Goal: Information Seeking & Learning: Learn about a topic

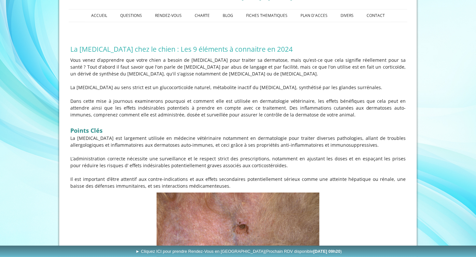
scroll to position [130, 0]
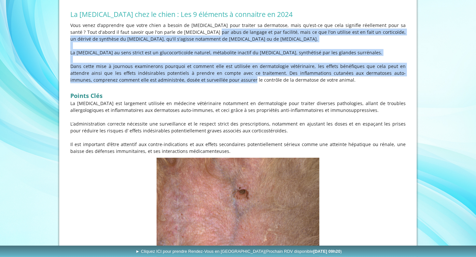
drag, startPoint x: 184, startPoint y: 34, endPoint x: 204, endPoint y: 79, distance: 48.7
click at [204, 79] on div "Vous venez d’apprendre que votre chien a besoin de [MEDICAL_DATA] pour traiter …" at bounding box center [238, 88] width 338 height 136
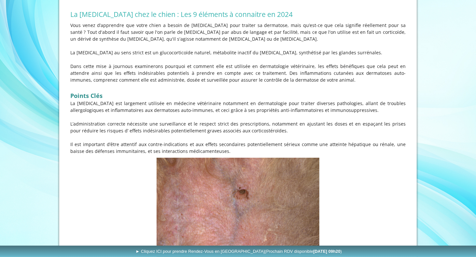
click at [210, 86] on p at bounding box center [237, 86] width 335 height 7
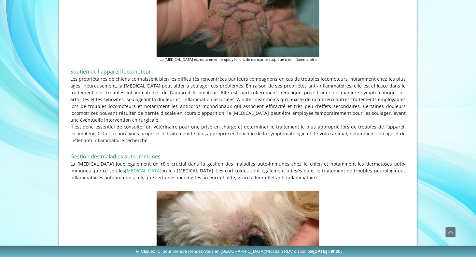
scroll to position [944, 0]
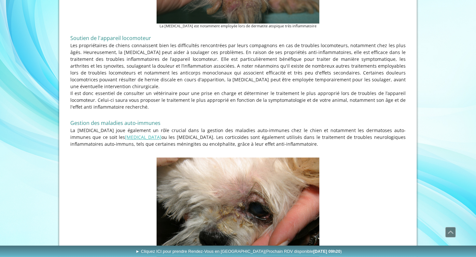
drag, startPoint x: 198, startPoint y: 46, endPoint x: 311, endPoint y: 89, distance: 120.7
click at [311, 89] on div "Soutien de l'appareil locomoteur Les propriétaires de chiens connaissent bien l…" at bounding box center [238, 93] width 338 height 125
click at [179, 67] on p "Les propriétaires de chiens connaissent bien les difficultés rencontrées par le…" at bounding box center [237, 66] width 335 height 48
drag, startPoint x: 179, startPoint y: 67, endPoint x: 234, endPoint y: 86, distance: 58.4
click at [234, 86] on div "Soutien de l'appareil locomoteur Les propriétaires de chiens connaissent bien l…" at bounding box center [238, 93] width 338 height 125
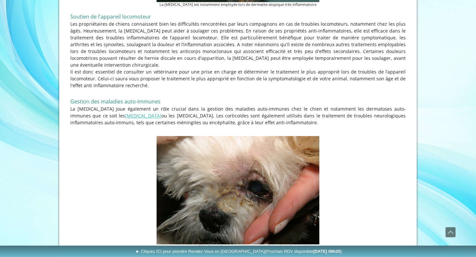
scroll to position [976, 0]
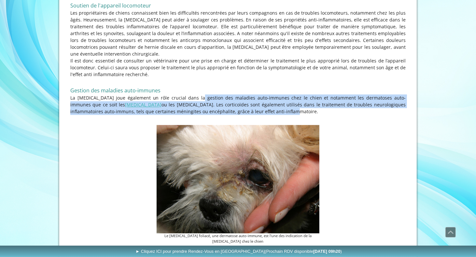
drag, startPoint x: 186, startPoint y: 78, endPoint x: 229, endPoint y: 91, distance: 44.2
click at [229, 94] on p "La [MEDICAL_DATA] joue également un rôle crucial dans la gestion des maladies a…" at bounding box center [237, 104] width 335 height 21
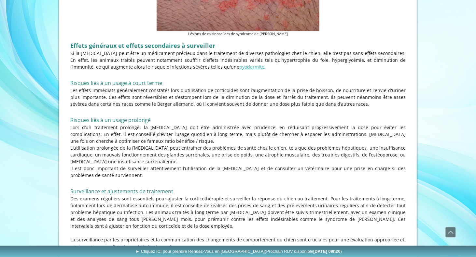
scroll to position [1399, 0]
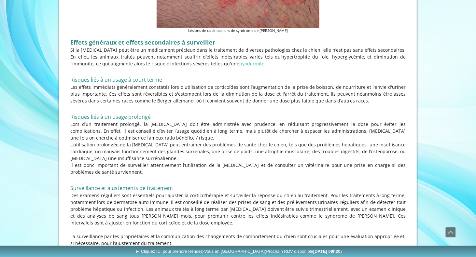
drag, startPoint x: 214, startPoint y: 61, endPoint x: 349, endPoint y: 81, distance: 136.9
click at [349, 84] on p "Les effets immédiats généralement constatés lors d'utilisation de corticoïdes s…" at bounding box center [237, 94] width 335 height 21
click at [227, 84] on p "Les effets immédiats généralement constatés lors d'utilisation de corticoïdes s…" at bounding box center [237, 94] width 335 height 21
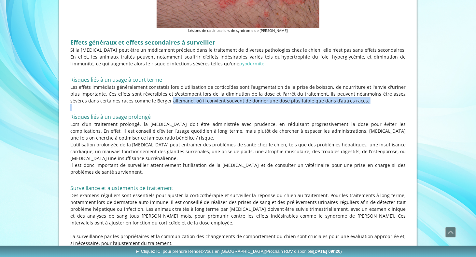
drag, startPoint x: 130, startPoint y: 82, endPoint x: 321, endPoint y: 87, distance: 192.1
click at [321, 87] on div "Effets généraux et effets secondaires à surveiller Si la [MEDICAL_DATA] peut êt…" at bounding box center [238, 145] width 338 height 220
click at [321, 104] on p at bounding box center [237, 107] width 335 height 7
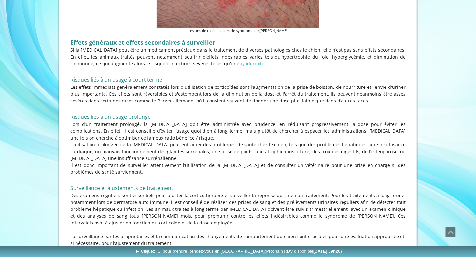
scroll to position [1464, 0]
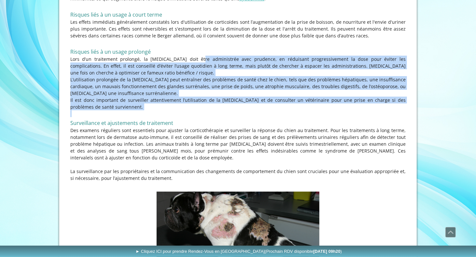
drag, startPoint x: 177, startPoint y: 39, endPoint x: 276, endPoint y: 92, distance: 112.4
click at [276, 92] on div "Effets généraux et effets secondaires à surveiller Si la [MEDICAL_DATA] peut êt…" at bounding box center [238, 80] width 338 height 220
click at [276, 110] on p at bounding box center [237, 113] width 335 height 7
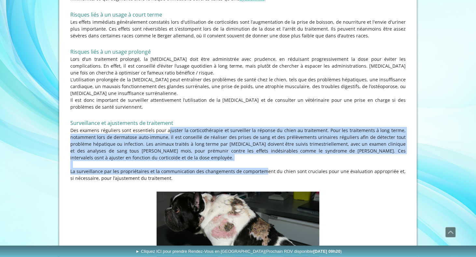
drag, startPoint x: 159, startPoint y: 112, endPoint x: 252, endPoint y: 148, distance: 99.6
click at [252, 148] on div "Effets généraux et effets secondaires à surveiller Si la [MEDICAL_DATA] peut êt…" at bounding box center [238, 80] width 338 height 220
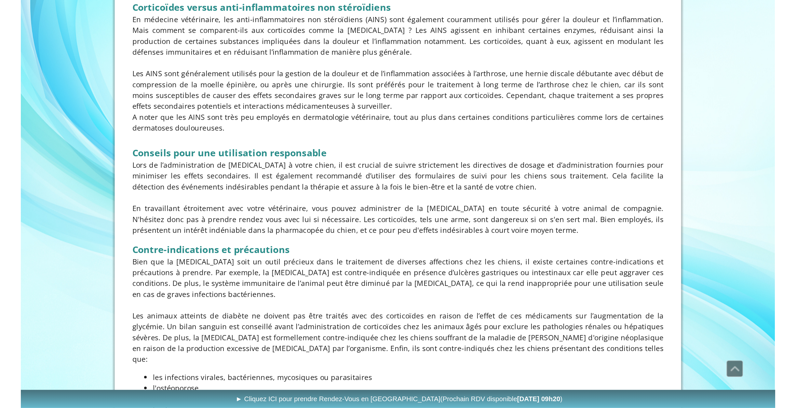
scroll to position [1952, 0]
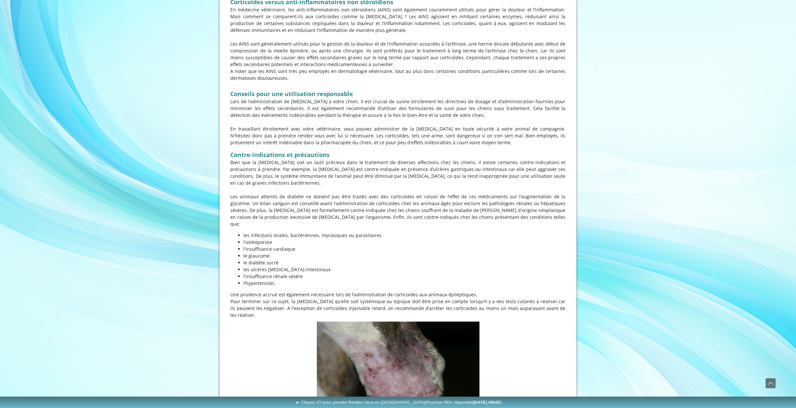
drag, startPoint x: 284, startPoint y: 197, endPoint x: 322, endPoint y: 227, distance: 48.4
click at [322, 232] on ul "les infections virales, bactériennes, mycosiques ou parasitaires l'ostéoporose …" at bounding box center [398, 259] width 335 height 55
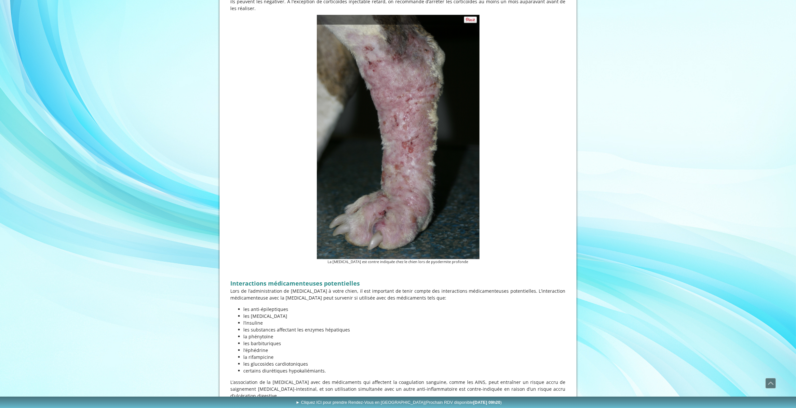
scroll to position [2375, 0]
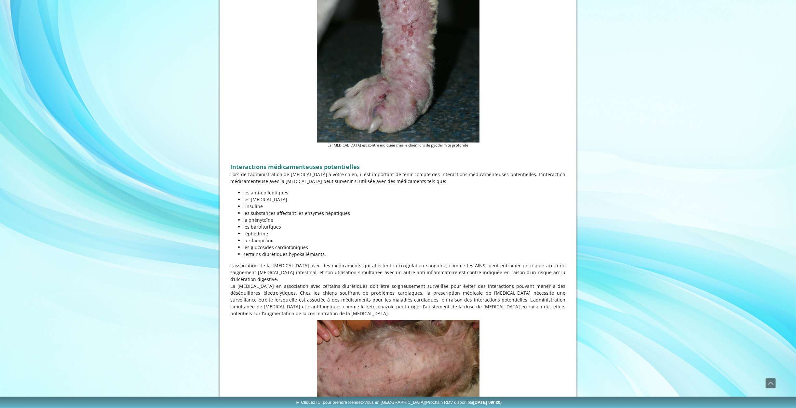
drag, startPoint x: 281, startPoint y: 129, endPoint x: 394, endPoint y: 183, distance: 125.6
click at [326, 207] on div "Interactions médicamenteuses potentielles Lors de l’administration de [MEDICAL_…" at bounding box center [398, 234] width 338 height 169
click at [398, 223] on p "les barbituriques" at bounding box center [405, 226] width 322 height 7
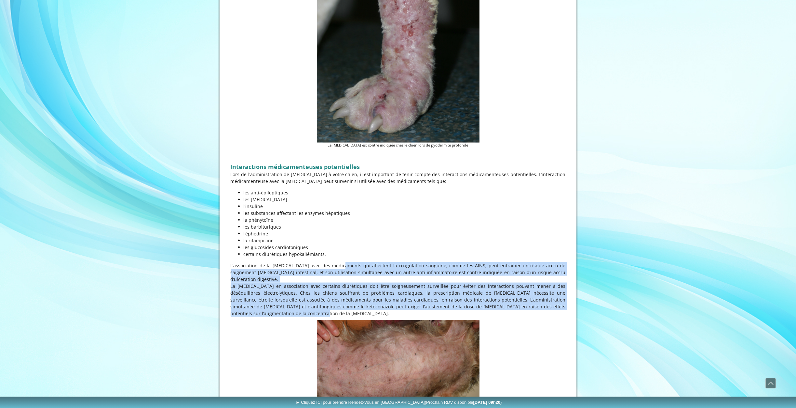
drag, startPoint x: 326, startPoint y: 217, endPoint x: 553, endPoint y: 253, distance: 230.3
click at [475, 253] on div "Interactions médicamenteuses potentielles Lors de l’administration de [MEDICAL_…" at bounding box center [398, 234] width 338 height 169
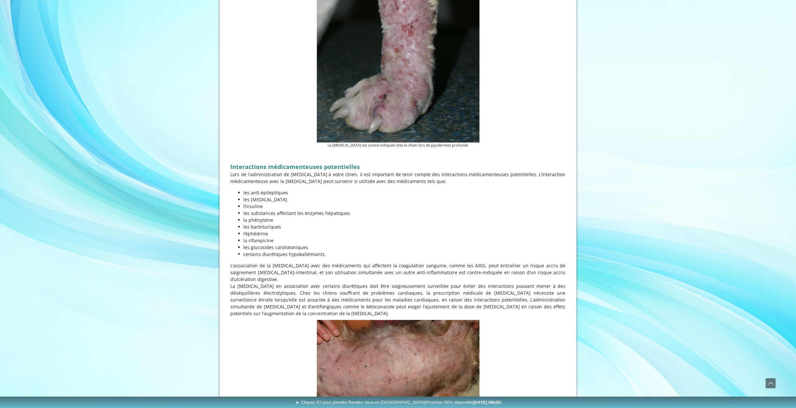
click at [475, 257] on figure "L'utilisation prolongée de la [MEDICAL_DATA] chez le chien se traduit notamment…" at bounding box center [398, 379] width 335 height 119
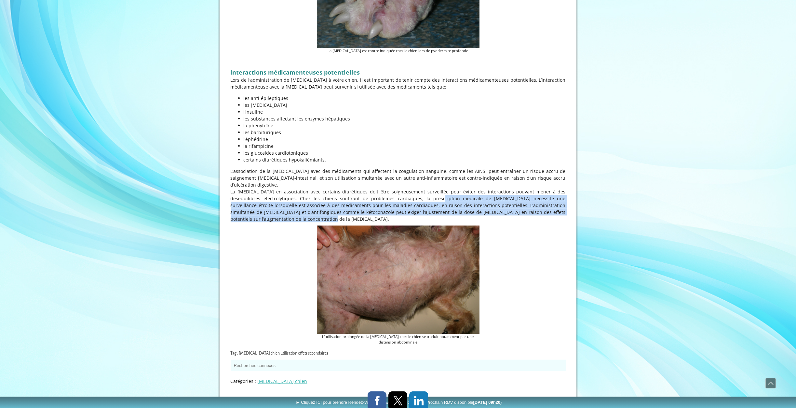
drag, startPoint x: 395, startPoint y: 145, endPoint x: 562, endPoint y: 160, distance: 167.3
click at [475, 188] on p "La [MEDICAL_DATA] en association avec certains diurétiques doit être soigneusem…" at bounding box center [398, 205] width 335 height 34
